Goal: Use online tool/utility: Utilize a website feature to perform a specific function

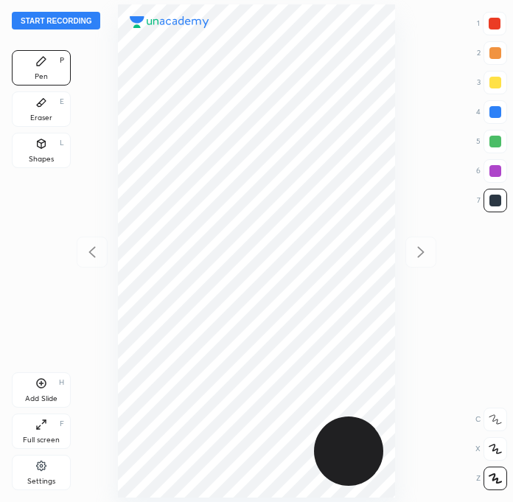
scroll to position [501, 277]
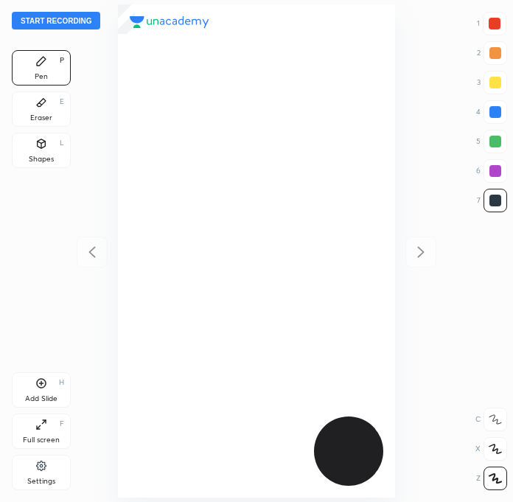
scroll to position [501, 277]
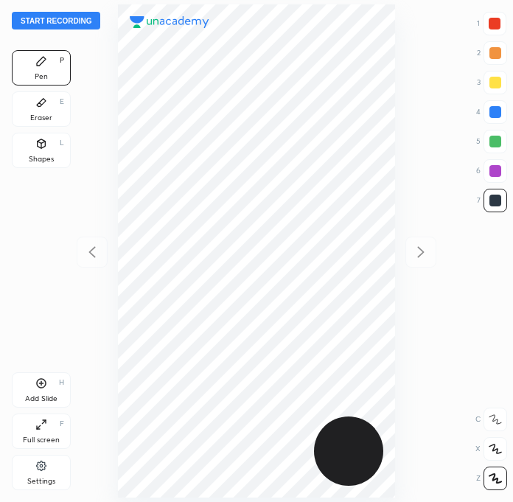
click at [497, 349] on div "Start recording 1 2 3 4 5 6 7 R O A L C X Z Erase all C X Z Pen P Eraser E Shap…" at bounding box center [256, 251] width 513 height 502
click at [496, 23] on div at bounding box center [494, 24] width 12 height 12
click at [77, 15] on button "Start recording" at bounding box center [56, 21] width 88 height 18
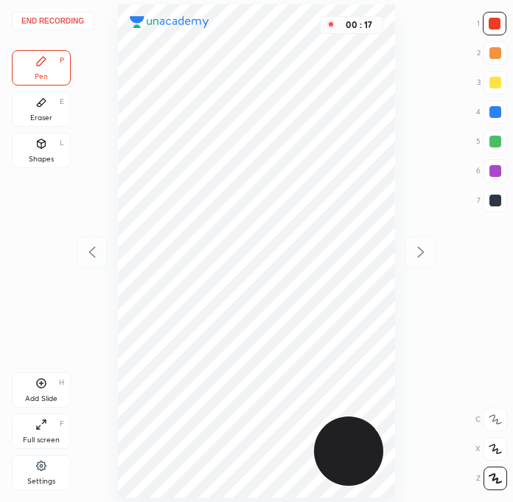
click at [495, 197] on div at bounding box center [495, 200] width 12 height 12
click at [499, 113] on div at bounding box center [495, 112] width 12 height 12
click at [494, 202] on div at bounding box center [495, 200] width 12 height 12
click at [500, 168] on div at bounding box center [495, 171] width 12 height 12
click at [496, 111] on div at bounding box center [495, 112] width 12 height 12
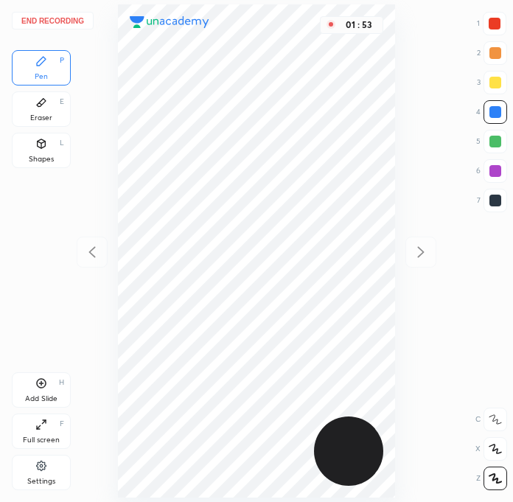
click at [41, 396] on div "Add Slide" at bounding box center [41, 398] width 32 height 7
click at [495, 22] on div at bounding box center [494, 24] width 12 height 12
click at [494, 201] on div at bounding box center [495, 200] width 12 height 12
click at [488, 18] on div at bounding box center [495, 24] width 24 height 24
click at [496, 130] on div at bounding box center [495, 142] width 24 height 24
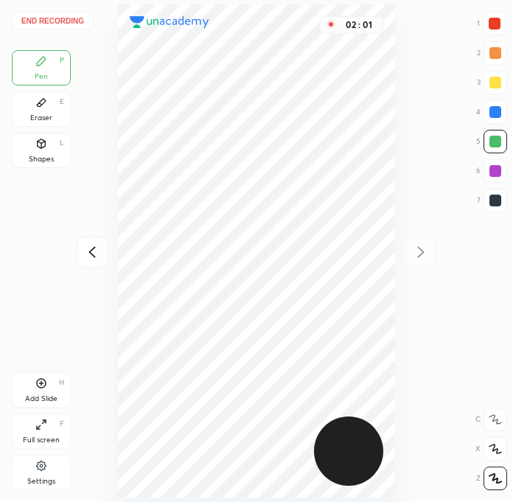
click at [497, 134] on div at bounding box center [495, 142] width 24 height 24
click at [497, 205] on div at bounding box center [495, 200] width 12 height 12
click at [505, 171] on div at bounding box center [495, 171] width 24 height 24
click at [499, 17] on div at bounding box center [495, 24] width 24 height 24
click at [501, 202] on div at bounding box center [495, 201] width 24 height 24
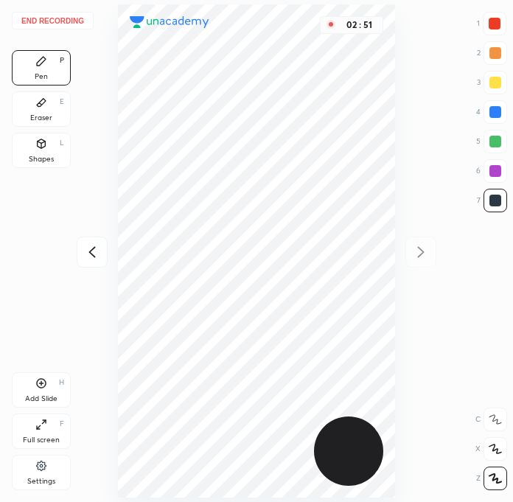
click at [497, 25] on div at bounding box center [494, 24] width 12 height 12
click at [501, 24] on div at bounding box center [495, 24] width 24 height 24
click at [493, 196] on div at bounding box center [495, 200] width 12 height 12
click at [498, 106] on div at bounding box center [495, 112] width 12 height 12
click at [496, 24] on div at bounding box center [494, 24] width 12 height 12
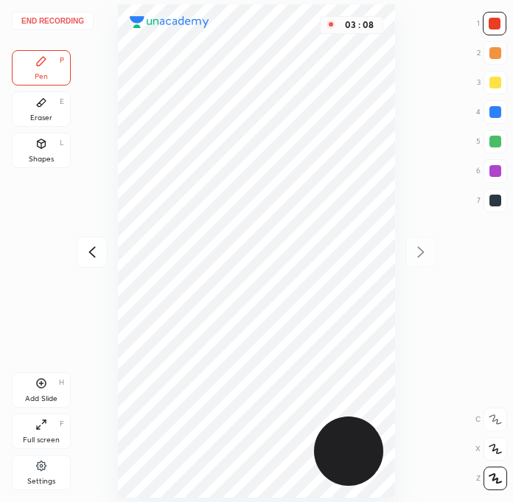
click at [505, 189] on div "7" at bounding box center [492, 201] width 30 height 24
click at [493, 203] on div at bounding box center [495, 200] width 12 height 12
click at [497, 116] on div at bounding box center [495, 112] width 12 height 12
click at [489, 197] on div at bounding box center [495, 200] width 12 height 12
click at [486, 169] on div at bounding box center [495, 171] width 24 height 24
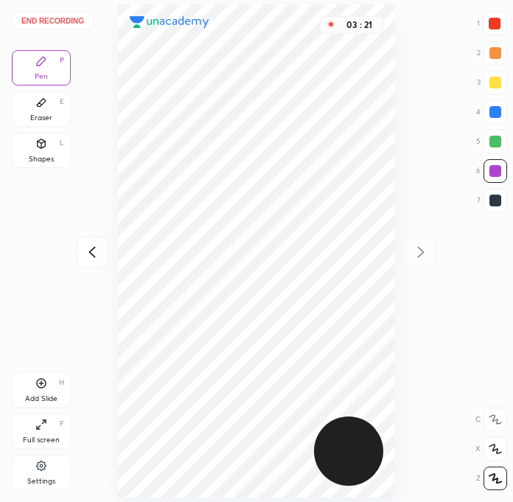
click at [493, 172] on div at bounding box center [495, 171] width 12 height 12
click at [98, 248] on icon at bounding box center [92, 252] width 18 height 18
click at [501, 203] on div at bounding box center [495, 201] width 24 height 24
click at [34, 404] on div "Add Slide H" at bounding box center [41, 389] width 59 height 35
click at [503, 24] on div at bounding box center [495, 24] width 24 height 24
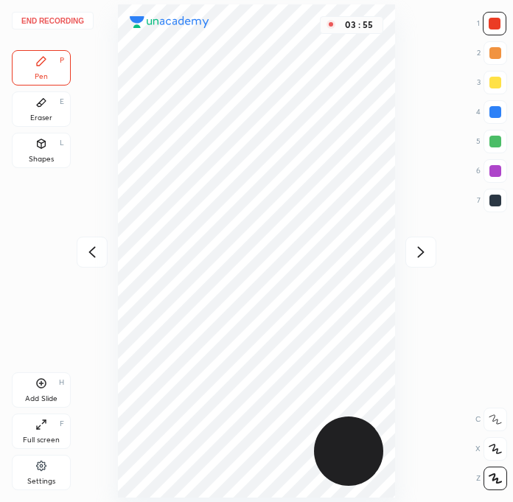
click at [498, 195] on div at bounding box center [495, 200] width 12 height 12
click at [500, 198] on div at bounding box center [495, 200] width 12 height 12
click at [499, 172] on div at bounding box center [495, 171] width 12 height 12
click at [502, 165] on div at bounding box center [495, 171] width 24 height 24
click at [489, 198] on div at bounding box center [495, 200] width 12 height 12
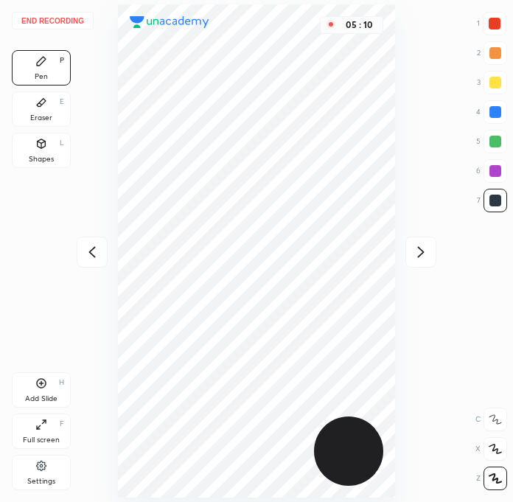
click at [496, 33] on div at bounding box center [495, 24] width 24 height 24
click at [99, 261] on div at bounding box center [92, 251] width 31 height 31
click at [88, 260] on div "End recording 1 2 3 4 5 6 7 R O A L C X Z Erase all C X Z Pen P Eraser E Shapes…" at bounding box center [256, 251] width 513 height 502
click at [48, 21] on button "End recording" at bounding box center [53, 21] width 82 height 18
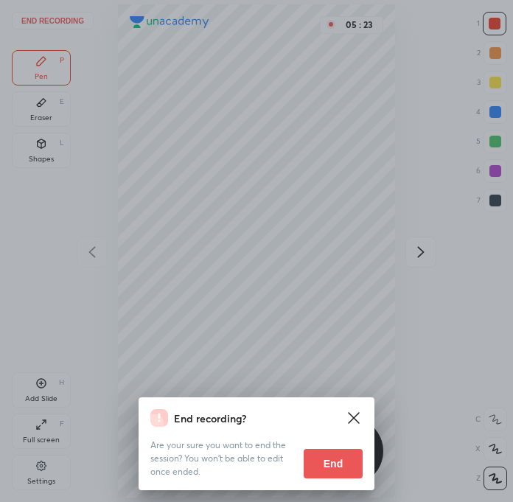
click at [329, 466] on button "End" at bounding box center [333, 463] width 59 height 29
